Goal: Transaction & Acquisition: Purchase product/service

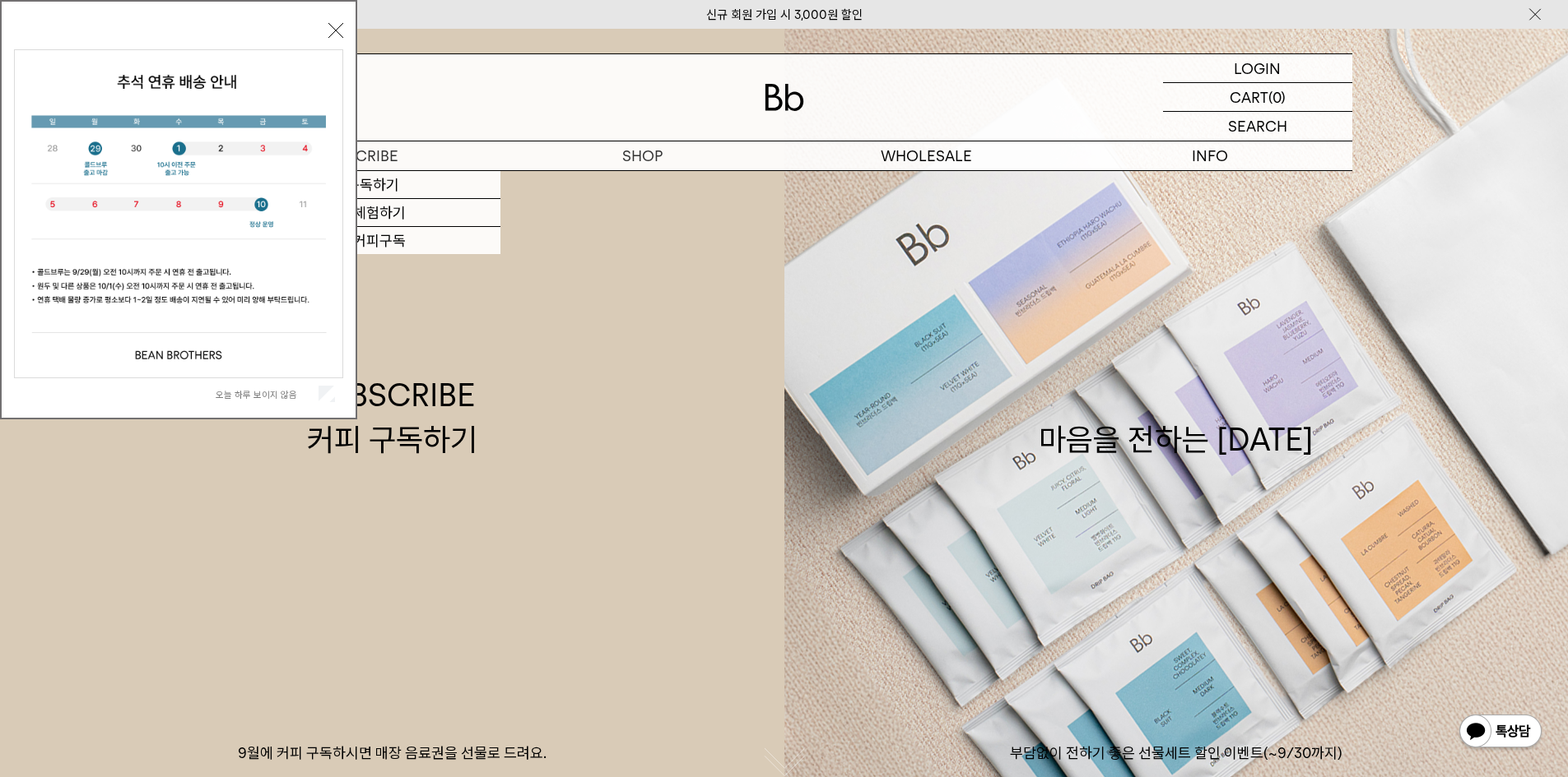
click at [326, 19] on div "[DATE] 하루 보이지 않음 닫기" at bounding box center [178, 209] width 357 height 419
click at [329, 20] on div "[DATE] 하루 보이지 않음 닫기" at bounding box center [178, 213] width 330 height 391
click at [329, 26] on button "닫기" at bounding box center [336, 30] width 15 height 15
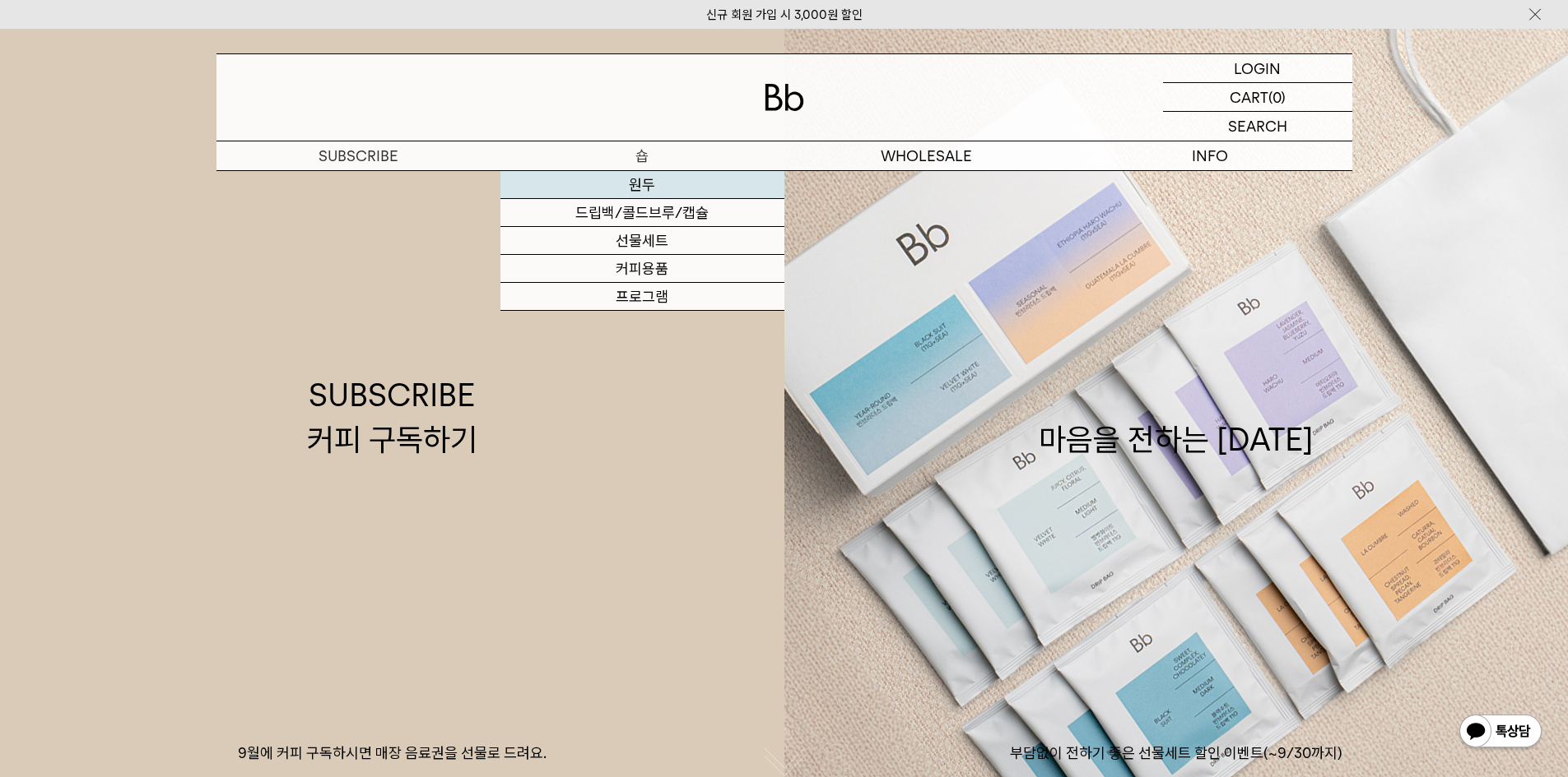
click at [653, 186] on link "원두" at bounding box center [641, 185] width 284 height 28
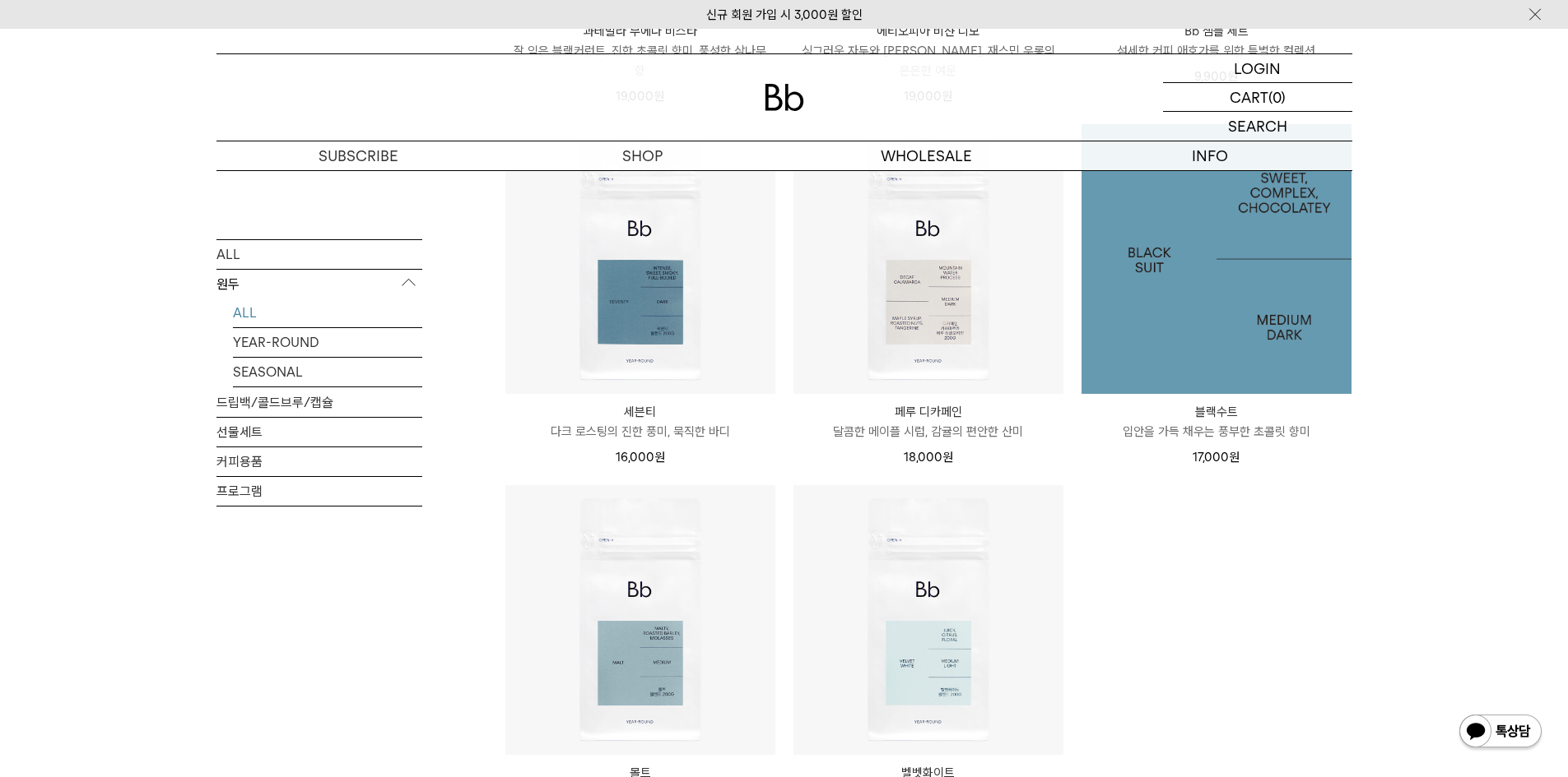
scroll to position [1233, 0]
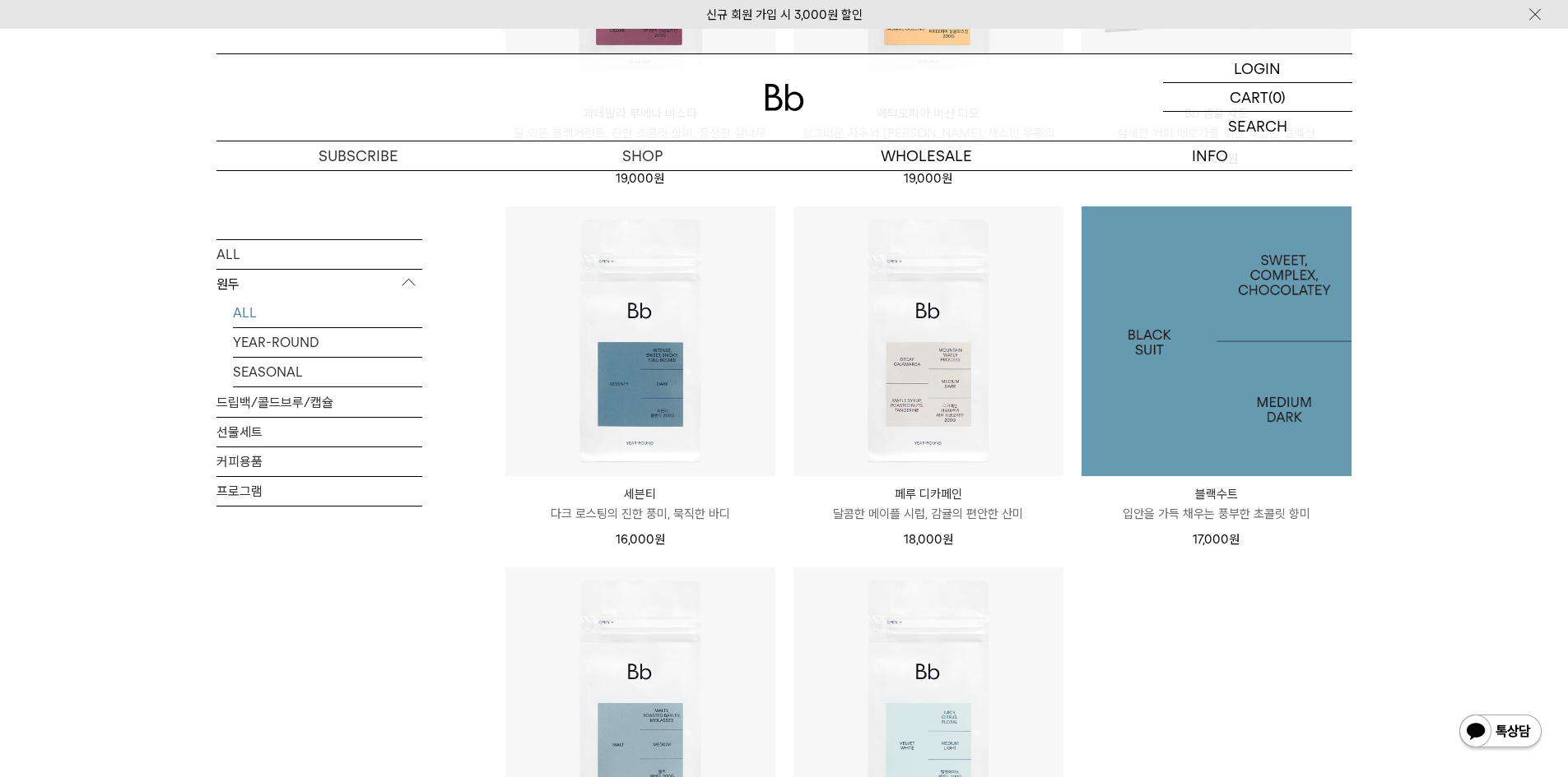
click at [1173, 379] on img at bounding box center [1216, 342] width 270 height 270
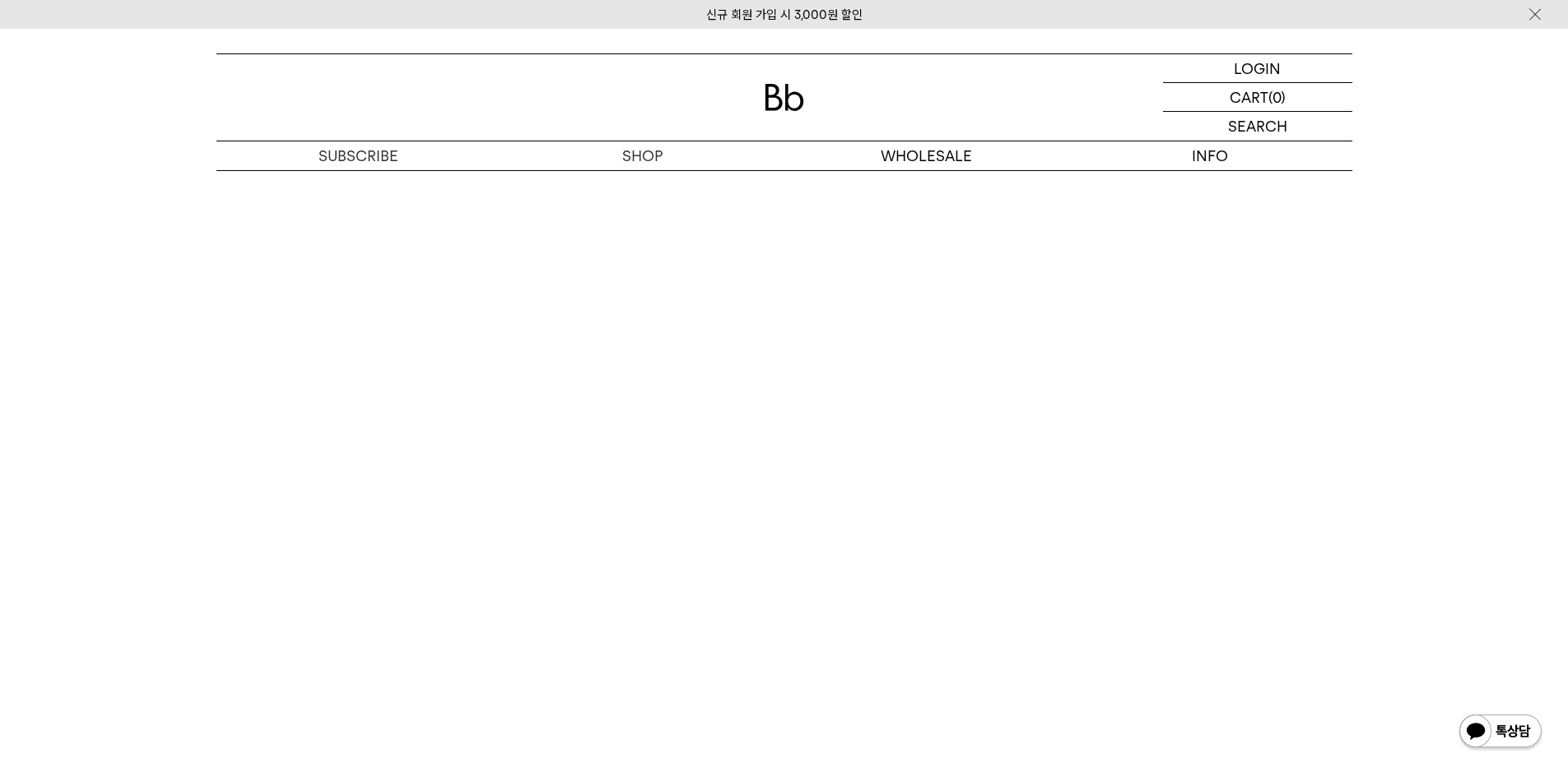
scroll to position [4030, 0]
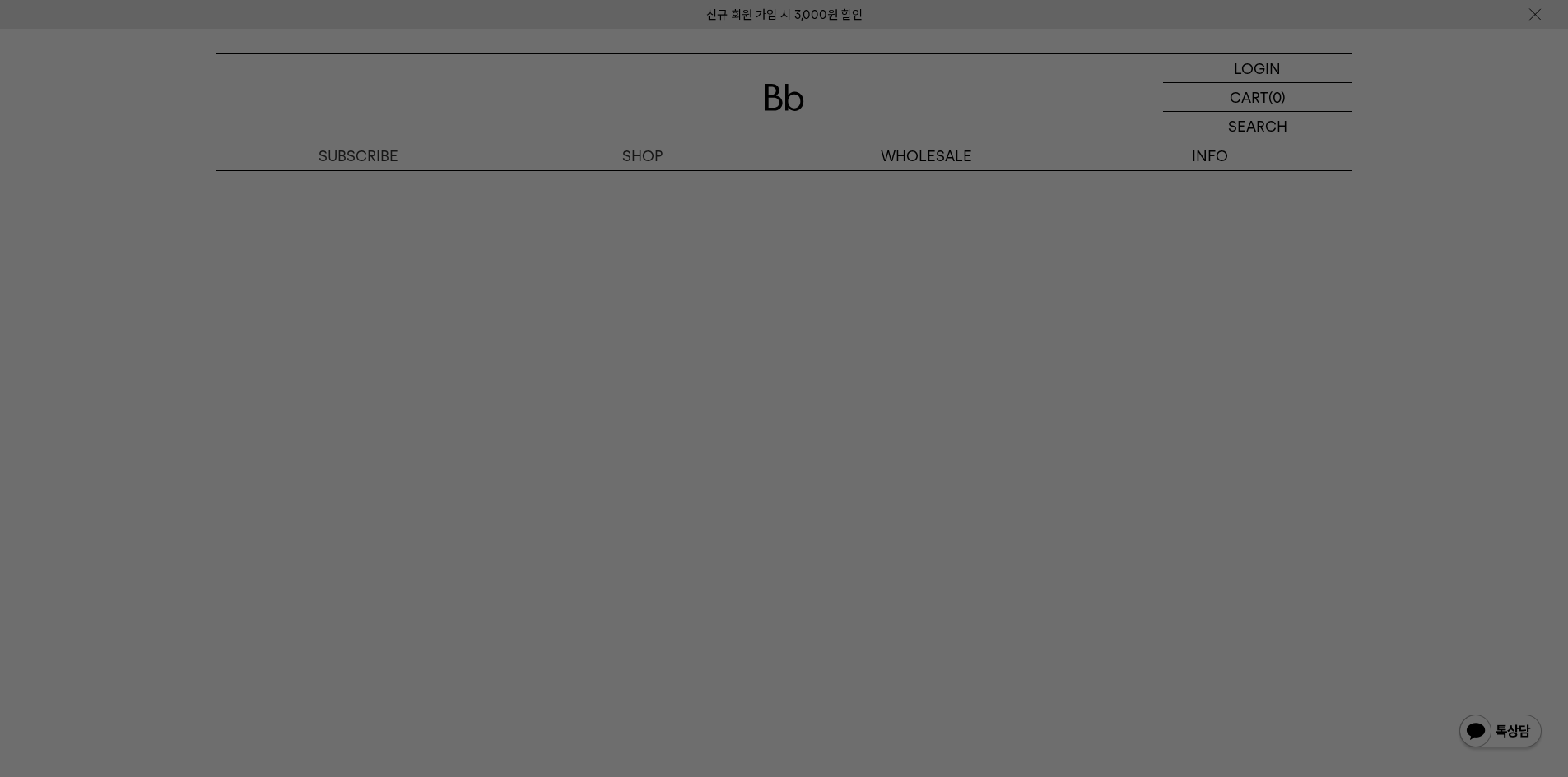
click at [1397, 170] on div at bounding box center [784, 388] width 1568 height 777
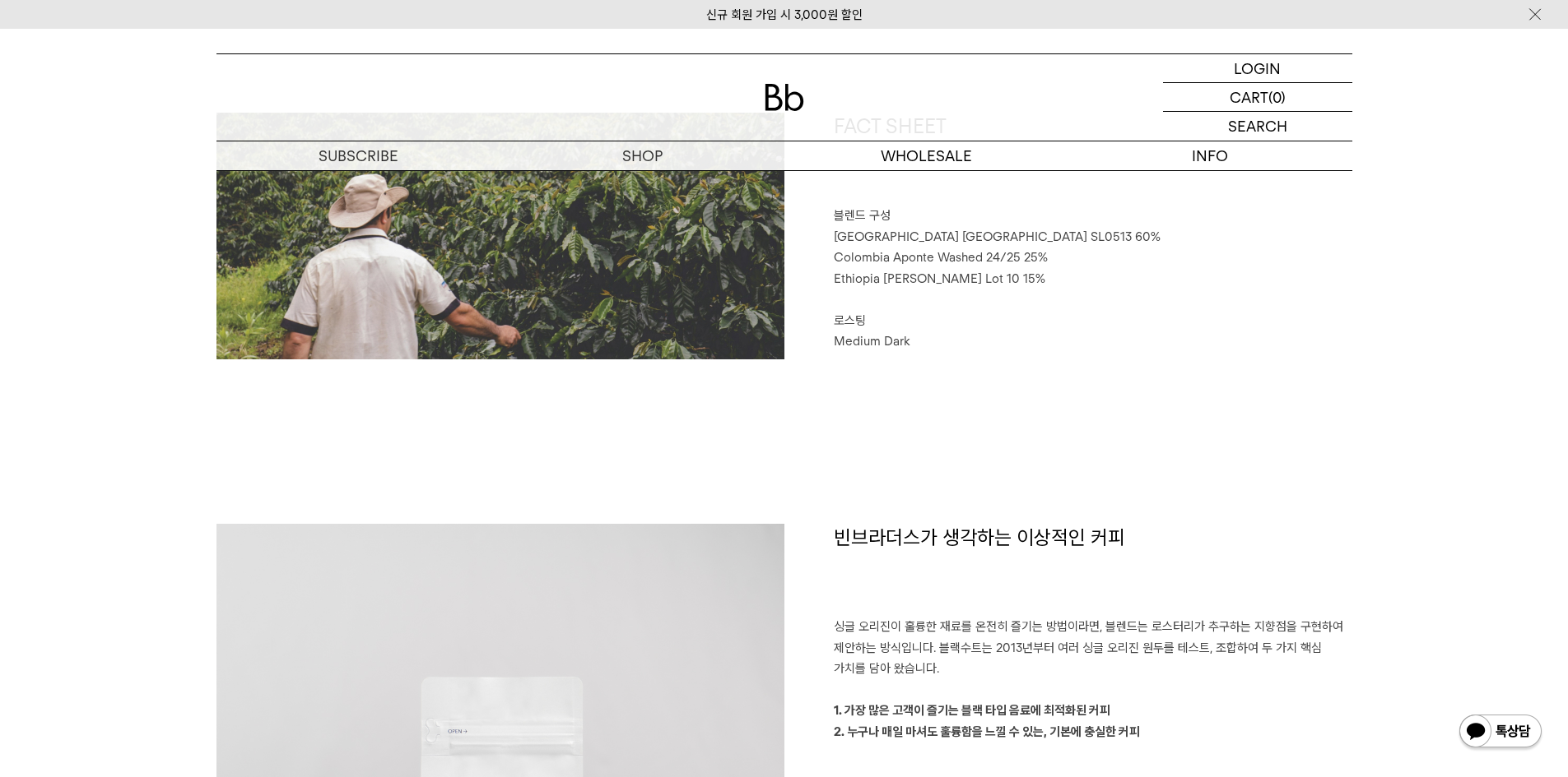
scroll to position [658, 0]
